Goal: Find specific page/section: Find specific page/section

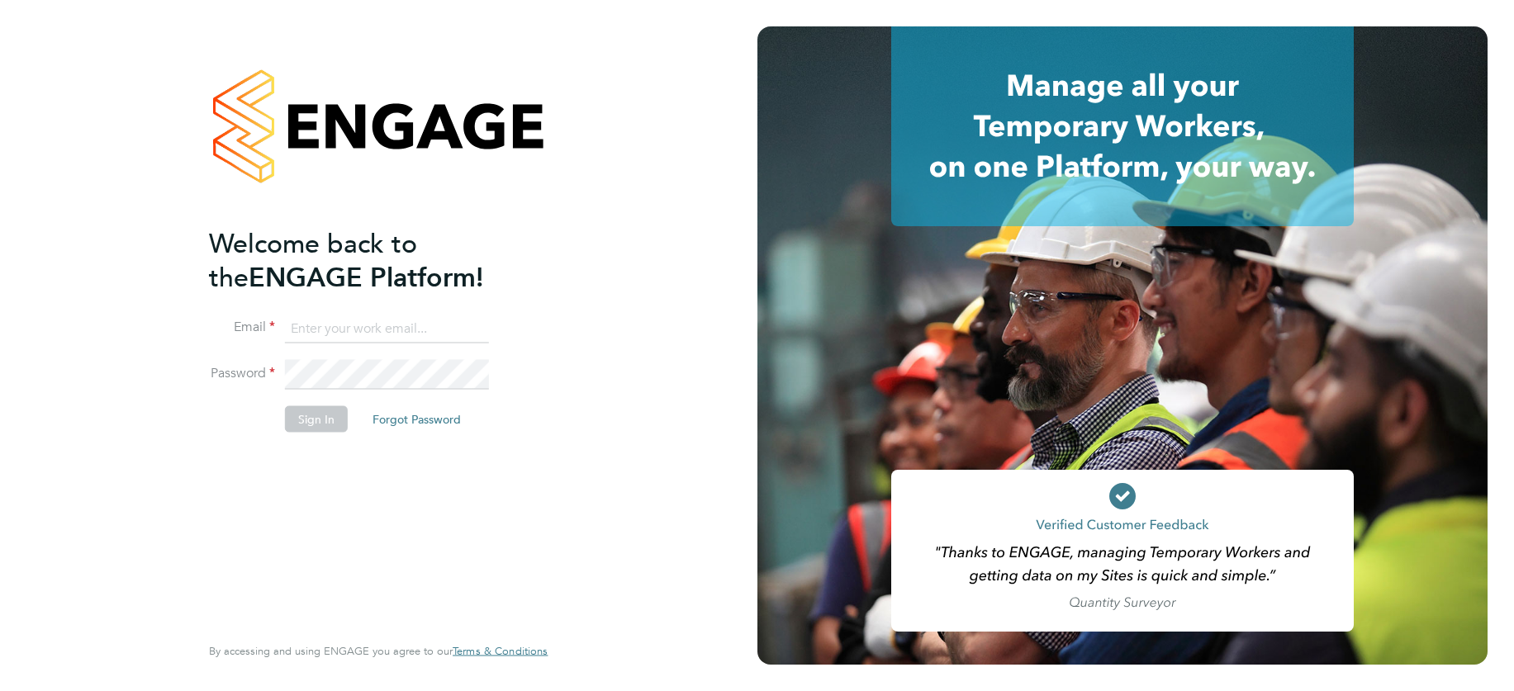
click at [353, 330] on input at bounding box center [387, 329] width 204 height 30
type input "[EMAIL_ADDRESS][DOMAIN_NAME]"
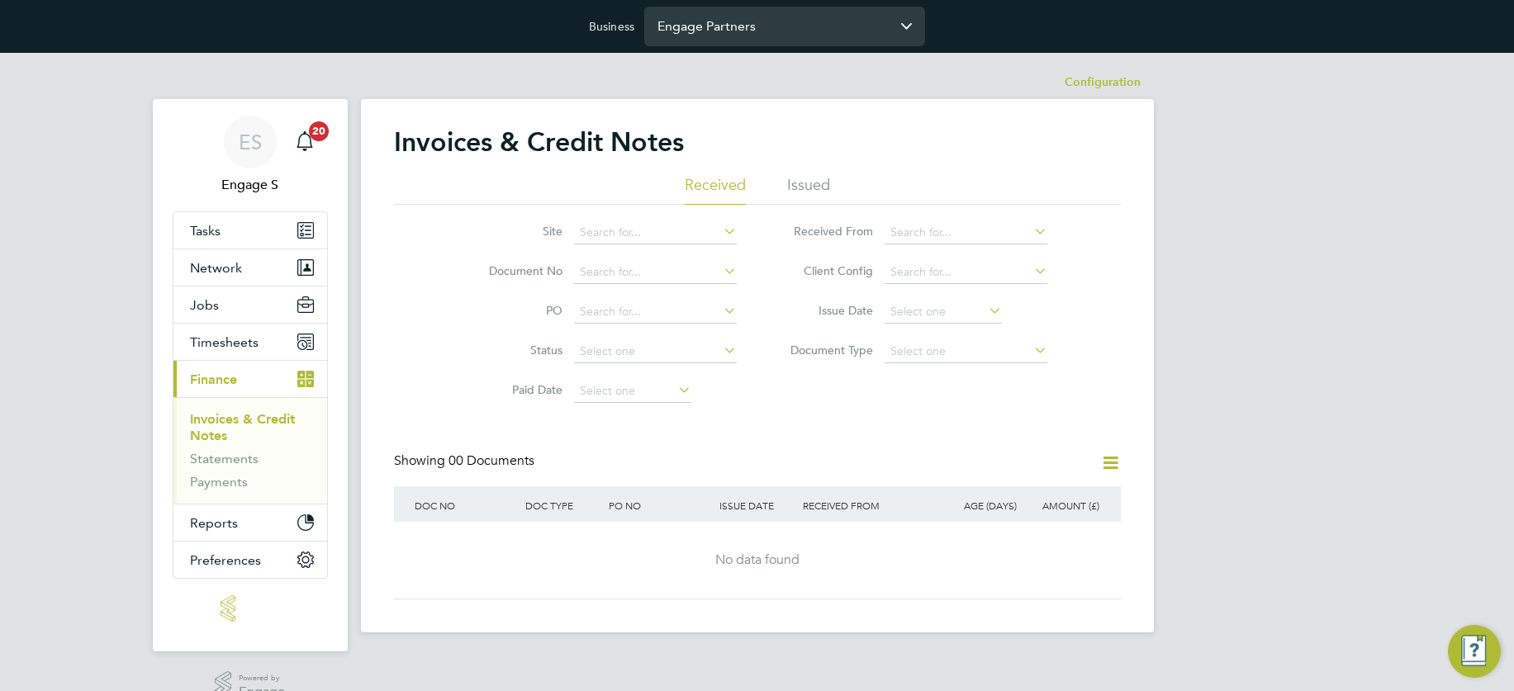
click at [758, 31] on input "Engage Partners" at bounding box center [784, 26] width 281 height 39
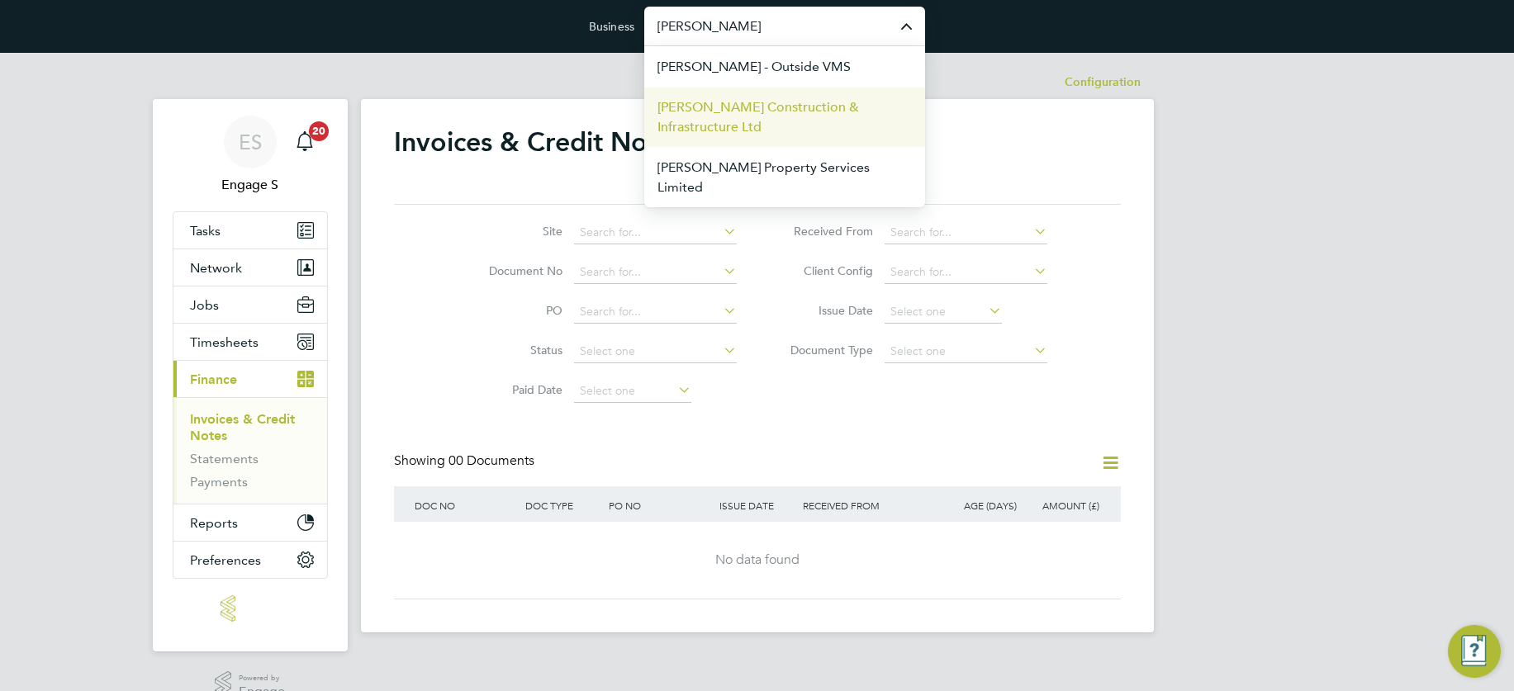
click at [735, 108] on span "Morgan Sindall Construction & Infrastructure Ltd" at bounding box center [784, 117] width 254 height 40
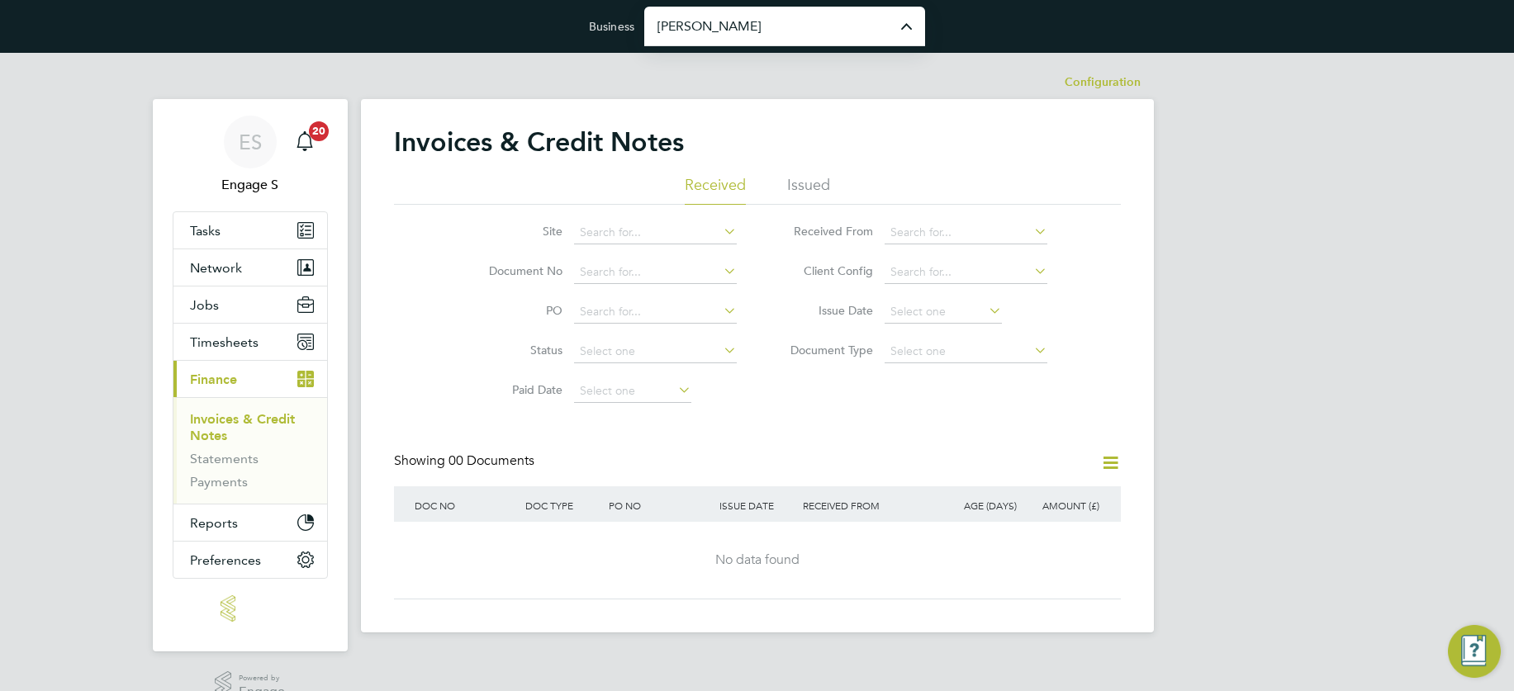
type input "Morgan Sindall Construction & Infrastructure Ltd"
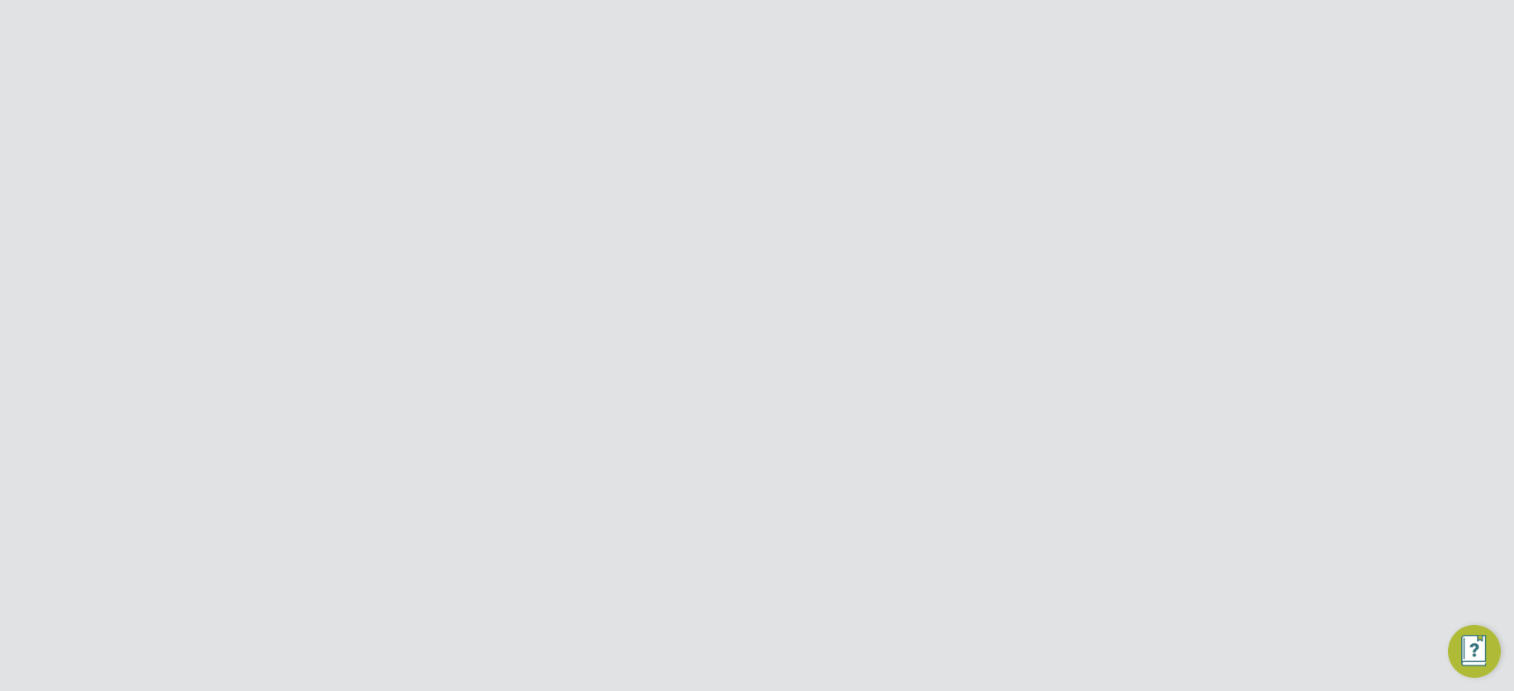
click at [230, 230] on span "Dashboard" at bounding box center [223, 231] width 66 height 16
click at [230, 230] on span "Dashboard" at bounding box center [224, 231] width 68 height 16
